Goal: Task Accomplishment & Management: Complete application form

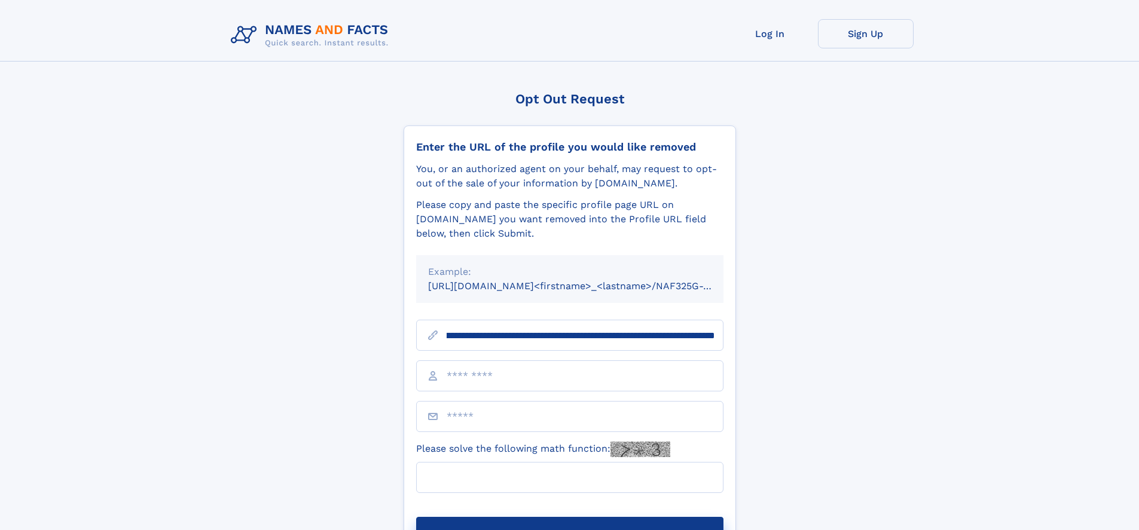
scroll to position [0, 143]
type input "**********"
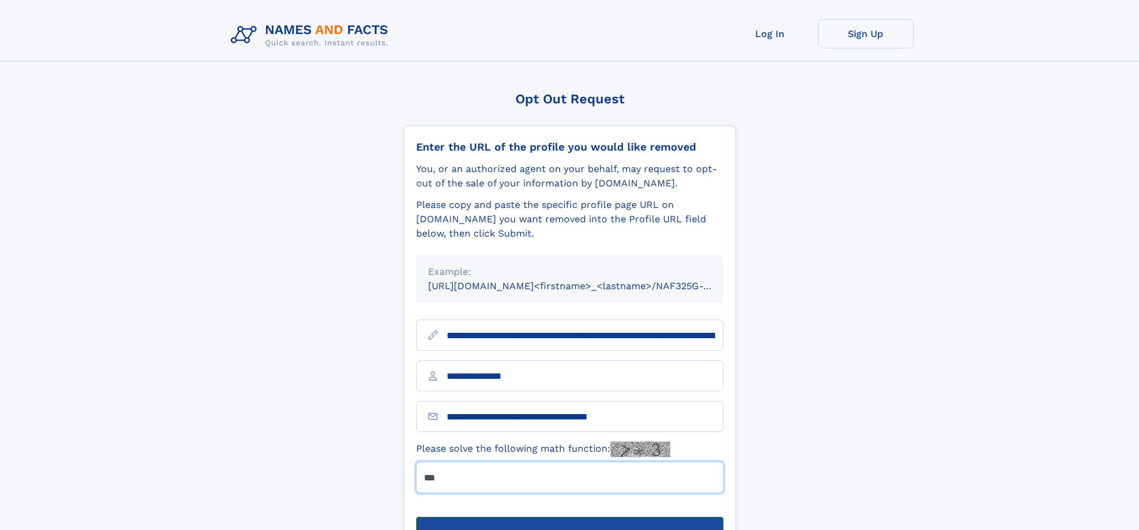
type input "***"
click at [569, 517] on button "Submit Opt Out Request" at bounding box center [569, 536] width 307 height 38
